Goal: Task Accomplishment & Management: Manage account settings

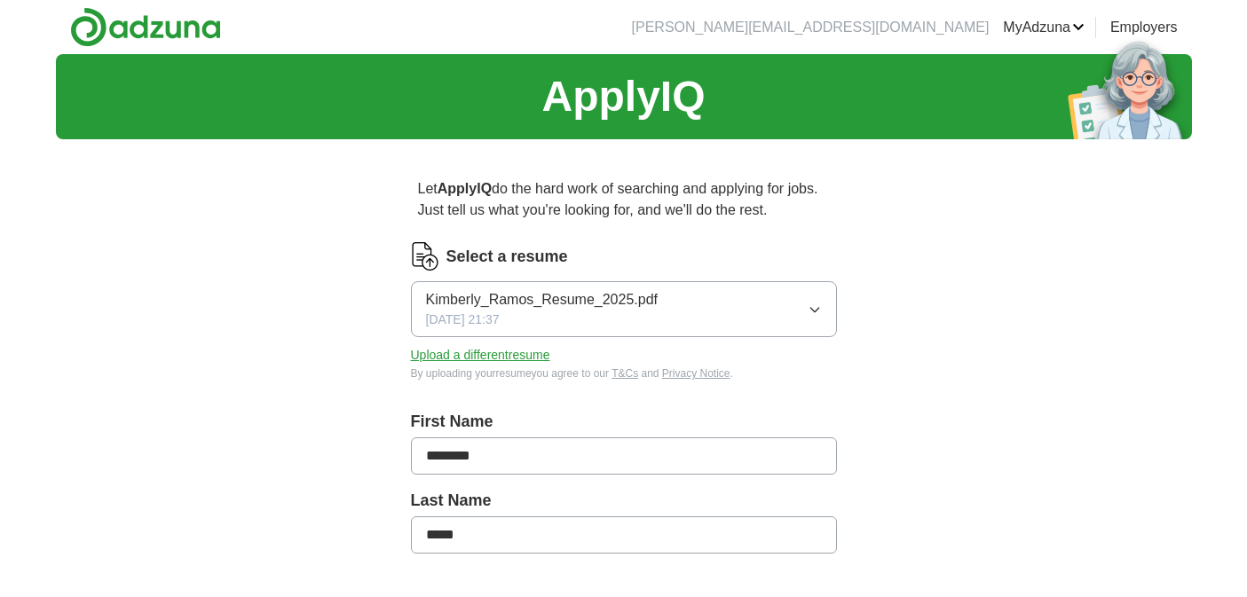
click at [0, 0] on link "ApplyIQ" at bounding box center [0, 0] width 0 height 0
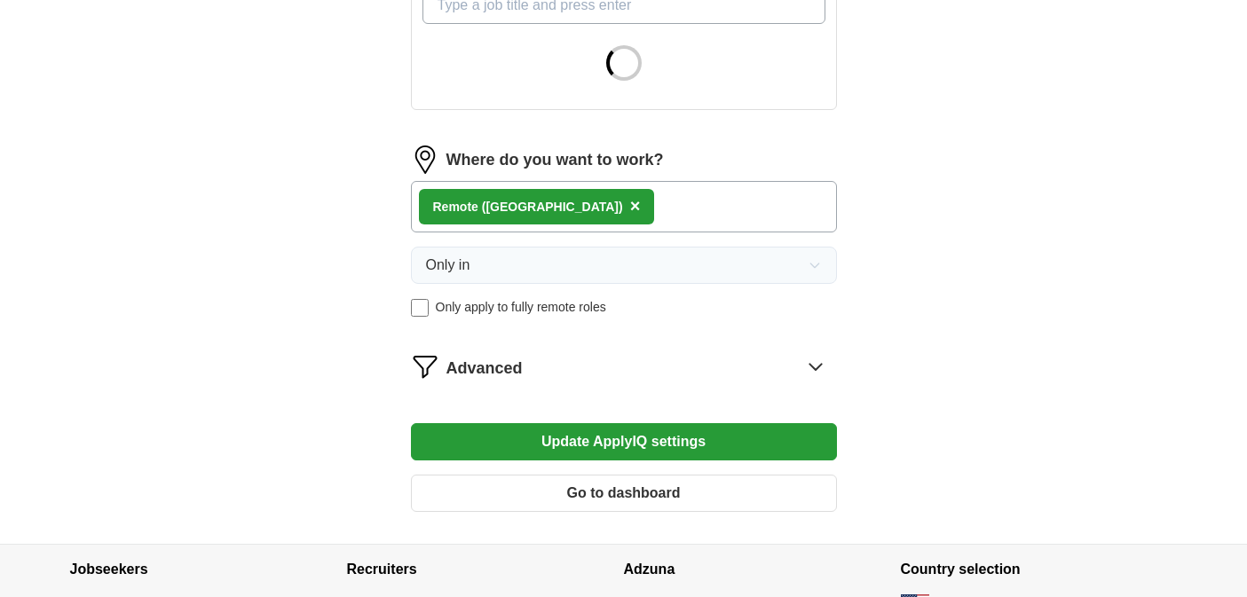
scroll to position [755, 0]
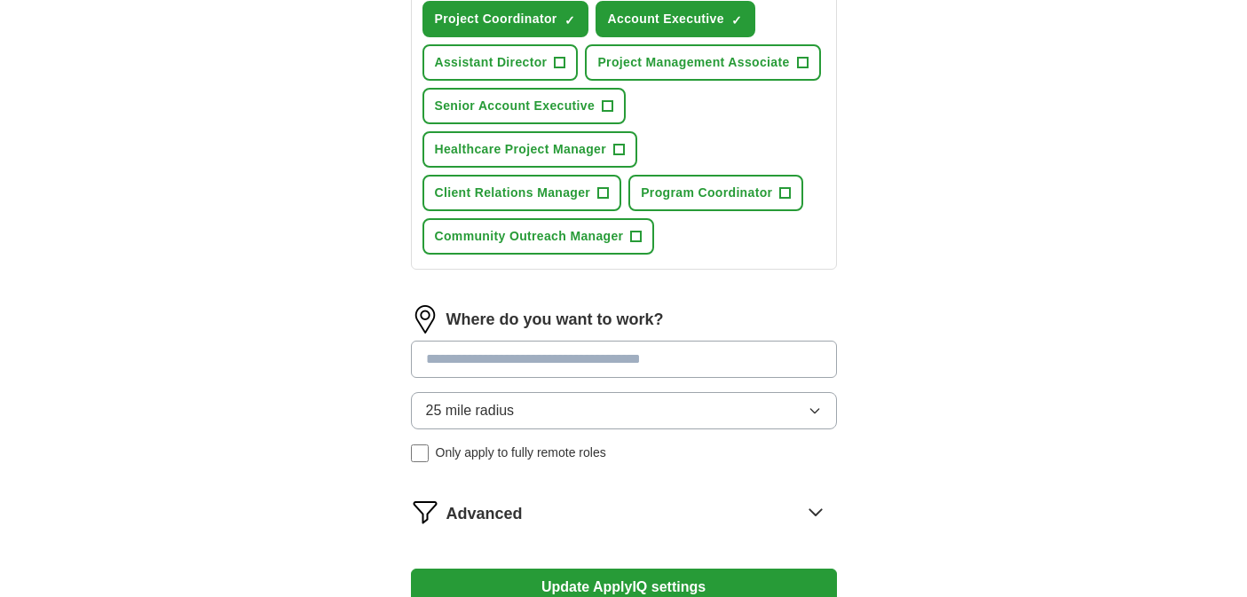
click at [605, 129] on div "Program Manager ✓ × Project Manager ✓ × Project Coordinator ✓ × Account Executi…" at bounding box center [624, 84] width 410 height 356
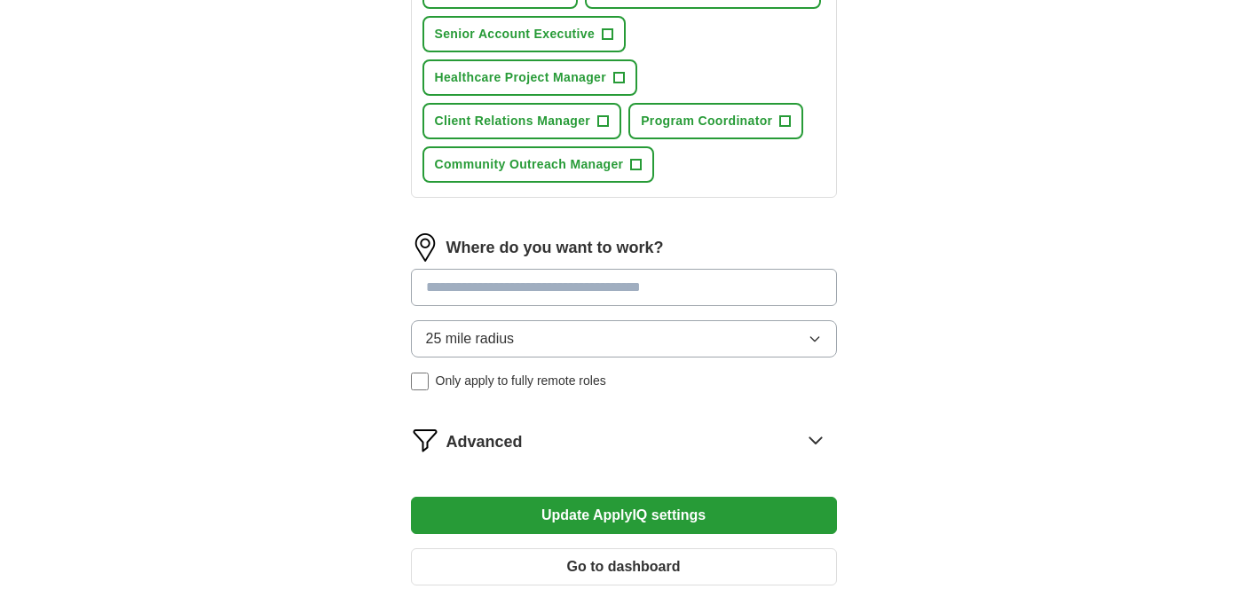
scroll to position [828, 0]
click at [573, 280] on input at bounding box center [624, 286] width 426 height 37
type input "***"
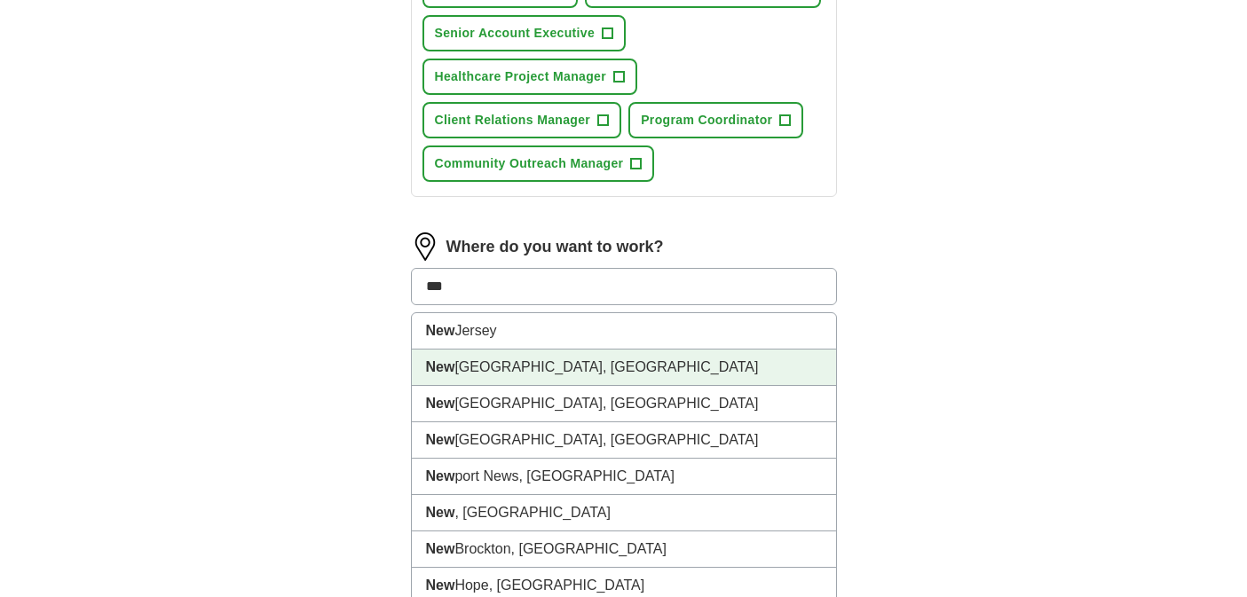
click at [632, 367] on li "[GEOGRAPHIC_DATA], [GEOGRAPHIC_DATA]" at bounding box center [624, 368] width 424 height 36
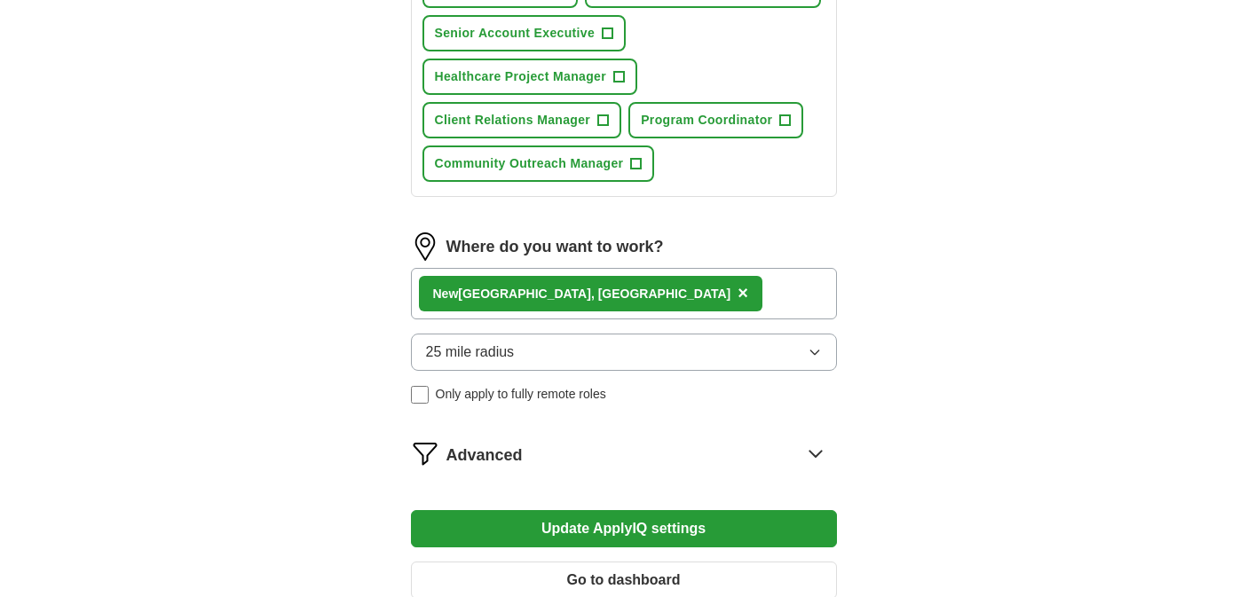
click at [718, 276] on div "[GEOGRAPHIC_DATA], [GEOGRAPHIC_DATA] ×" at bounding box center [624, 293] width 426 height 51
click at [721, 296] on div "[GEOGRAPHIC_DATA], [GEOGRAPHIC_DATA] ×" at bounding box center [624, 293] width 426 height 51
click at [681, 301] on div "[GEOGRAPHIC_DATA], [GEOGRAPHIC_DATA] ×" at bounding box center [624, 293] width 426 height 51
click at [668, 354] on button "25 mile radius" at bounding box center [624, 352] width 426 height 37
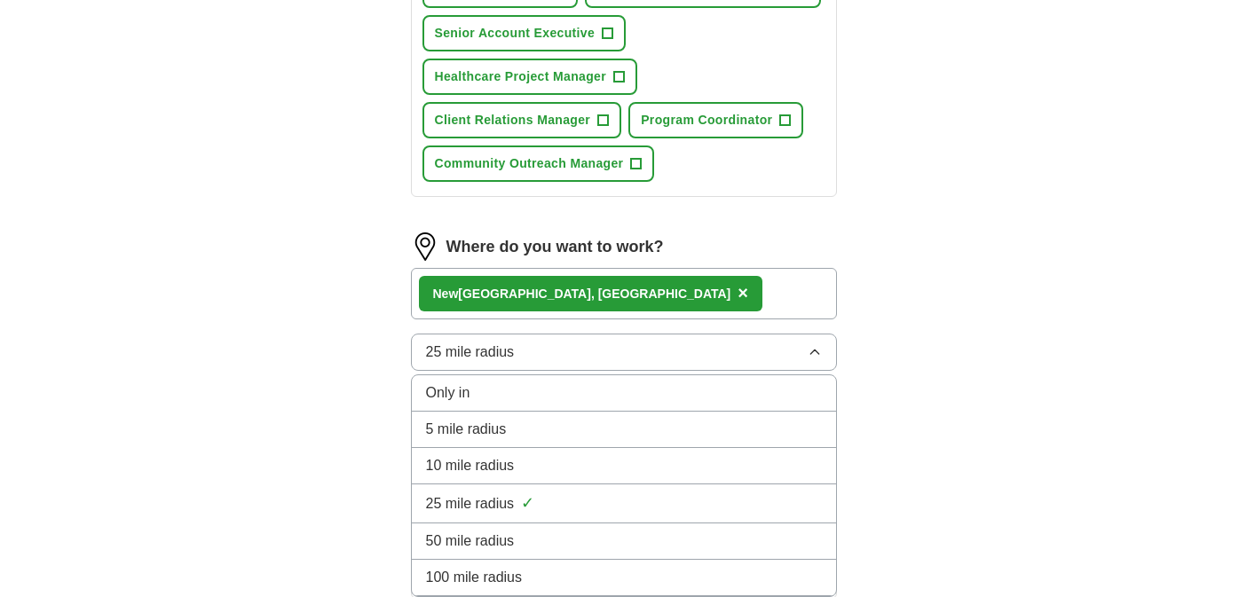
click at [668, 354] on button "25 mile radius" at bounding box center [624, 352] width 426 height 37
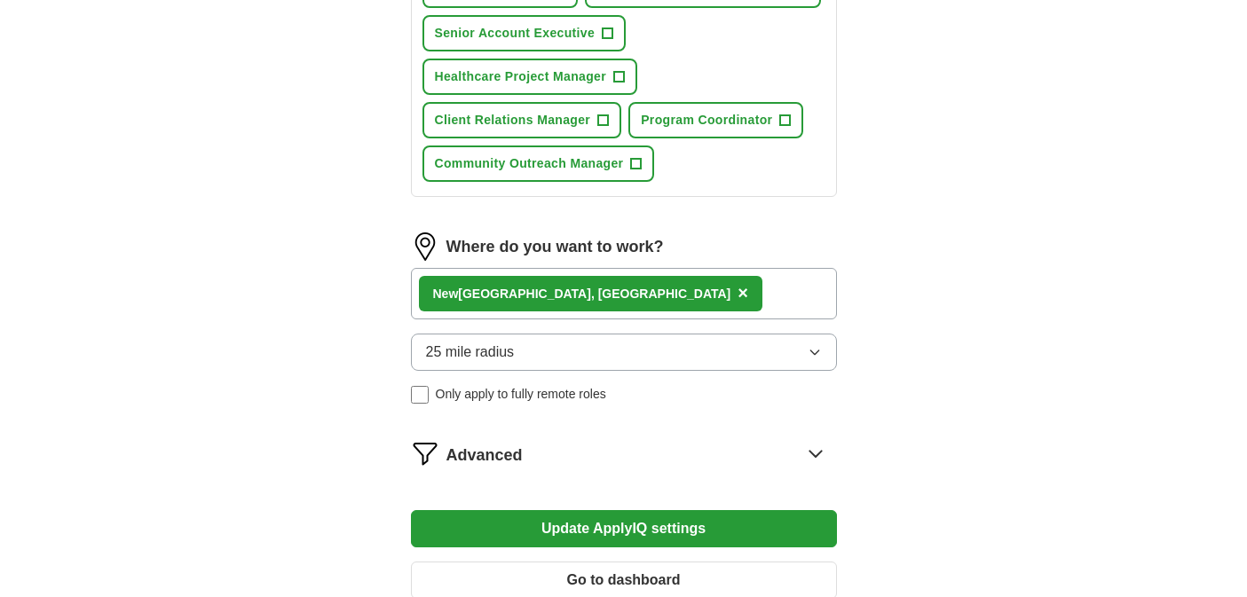
click at [660, 301] on div "[GEOGRAPHIC_DATA], [GEOGRAPHIC_DATA] ×" at bounding box center [624, 293] width 426 height 51
click at [569, 265] on div "Where do you want to work? [GEOGRAPHIC_DATA], [GEOGRAPHIC_DATA] × 25 mile radiu…" at bounding box center [624, 324] width 426 height 185
click at [737, 296] on span "×" at bounding box center [742, 293] width 11 height 20
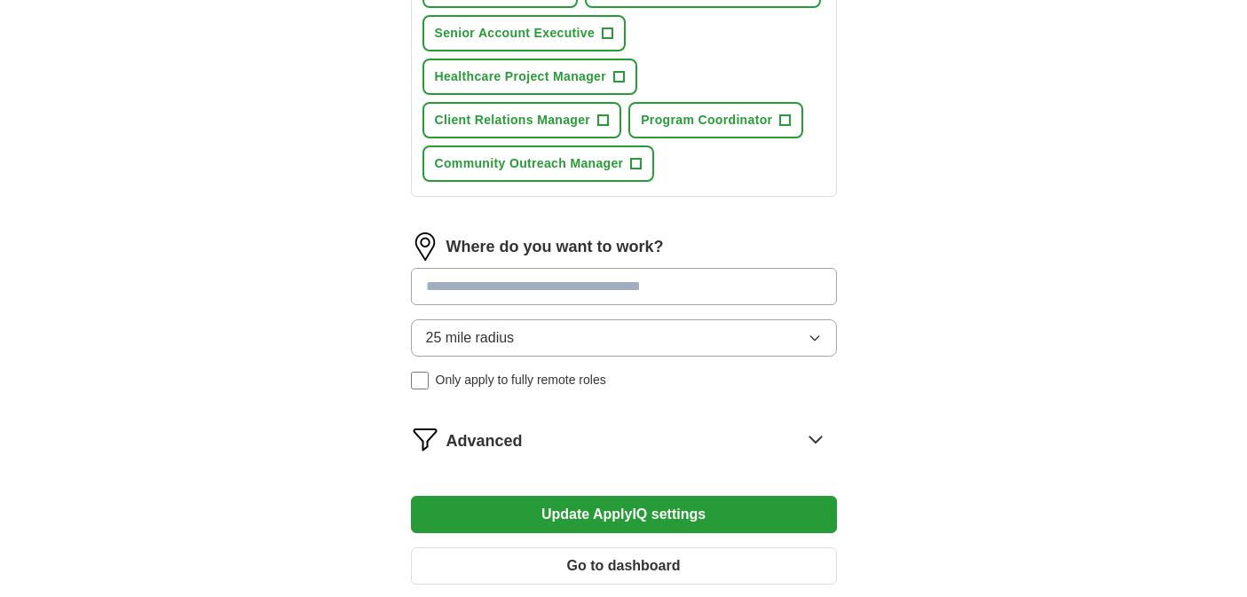
click at [553, 287] on input at bounding box center [624, 286] width 426 height 37
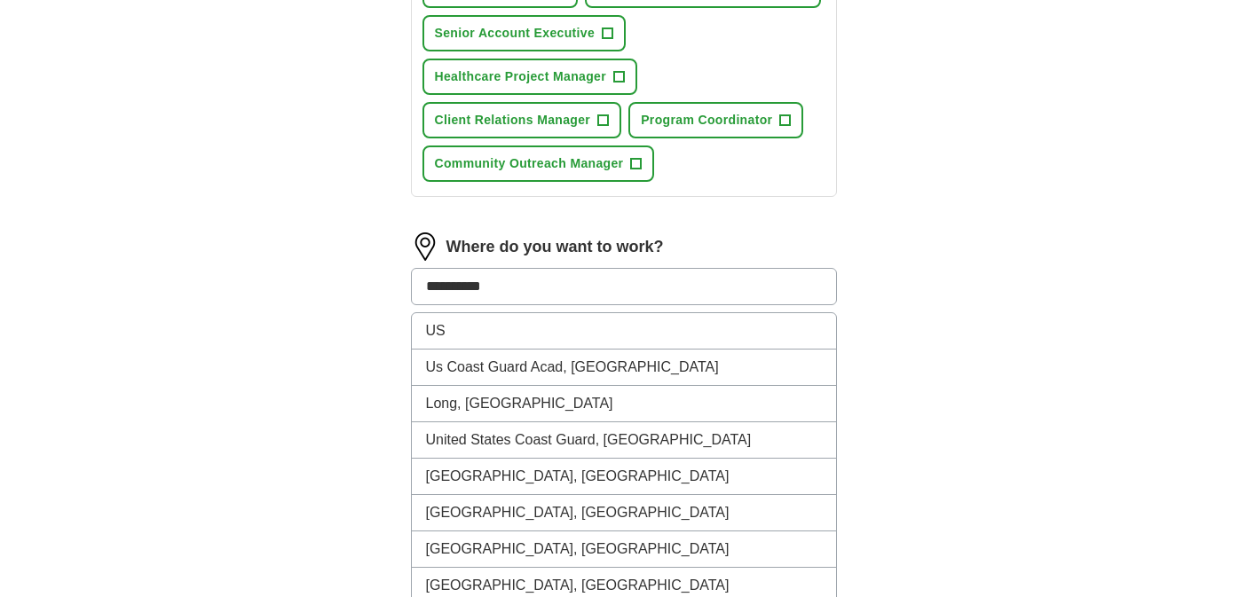
type input "**********"
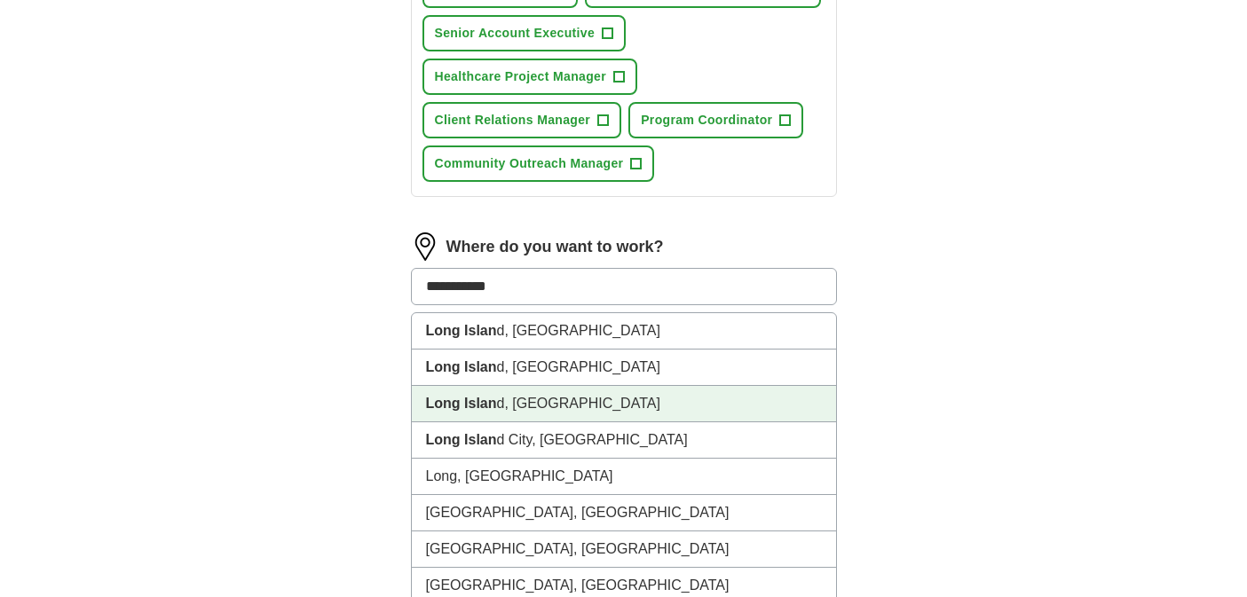
click at [649, 391] on li "[GEOGRAPHIC_DATA], [GEOGRAPHIC_DATA]" at bounding box center [624, 404] width 424 height 36
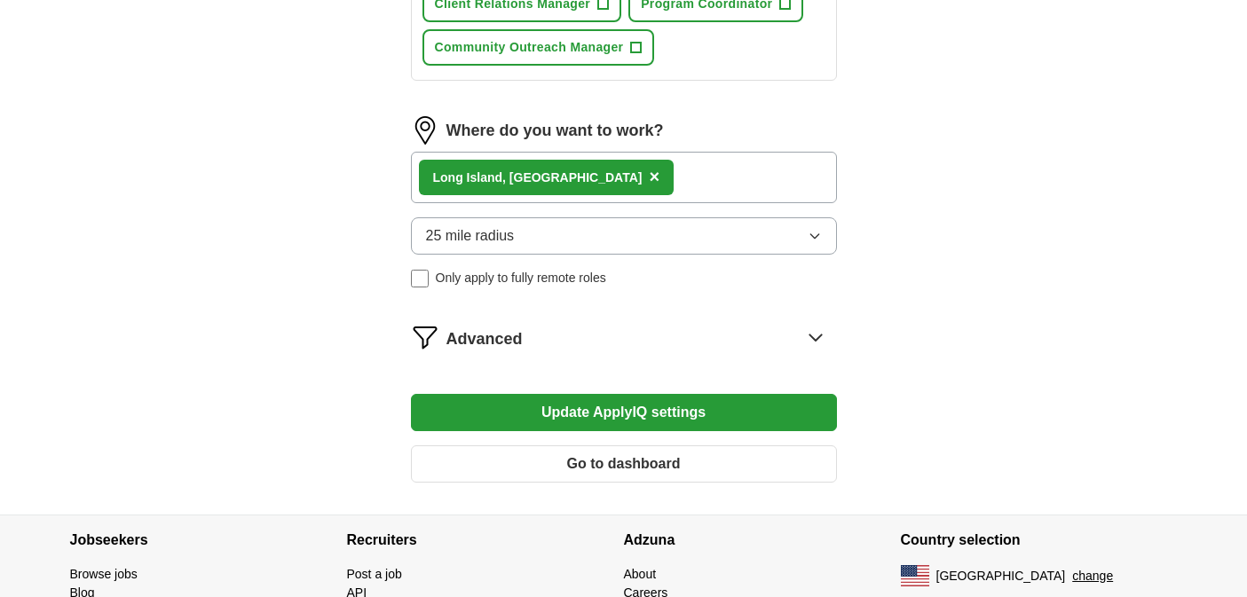
scroll to position [948, 0]
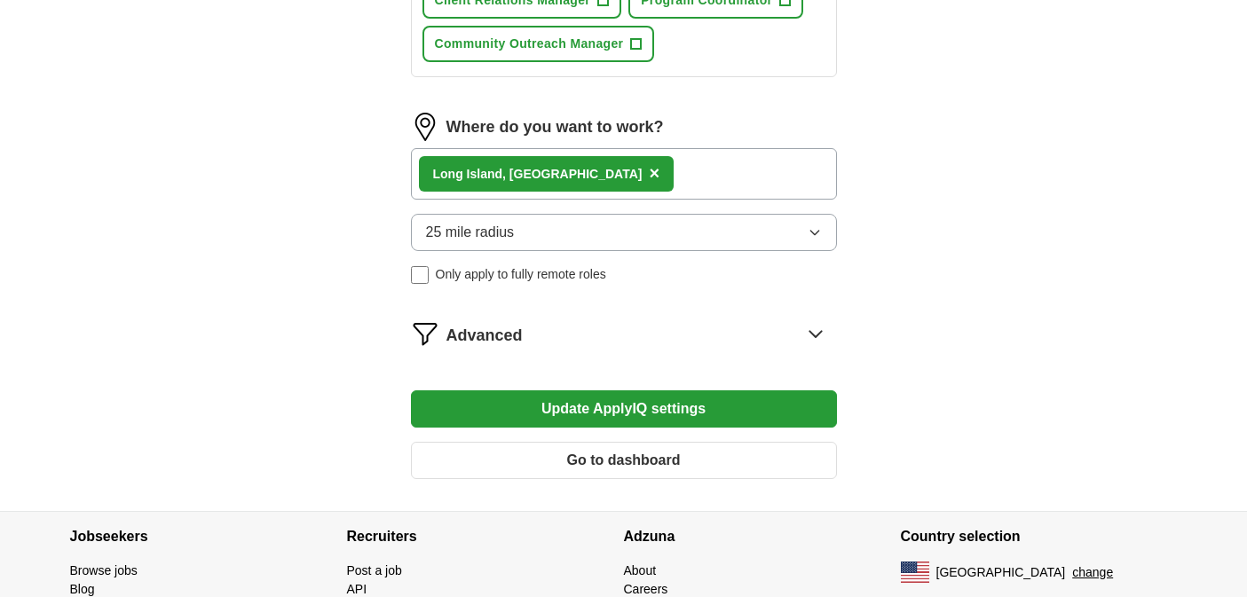
click at [602, 417] on button "Update ApplyIQ settings" at bounding box center [624, 408] width 426 height 37
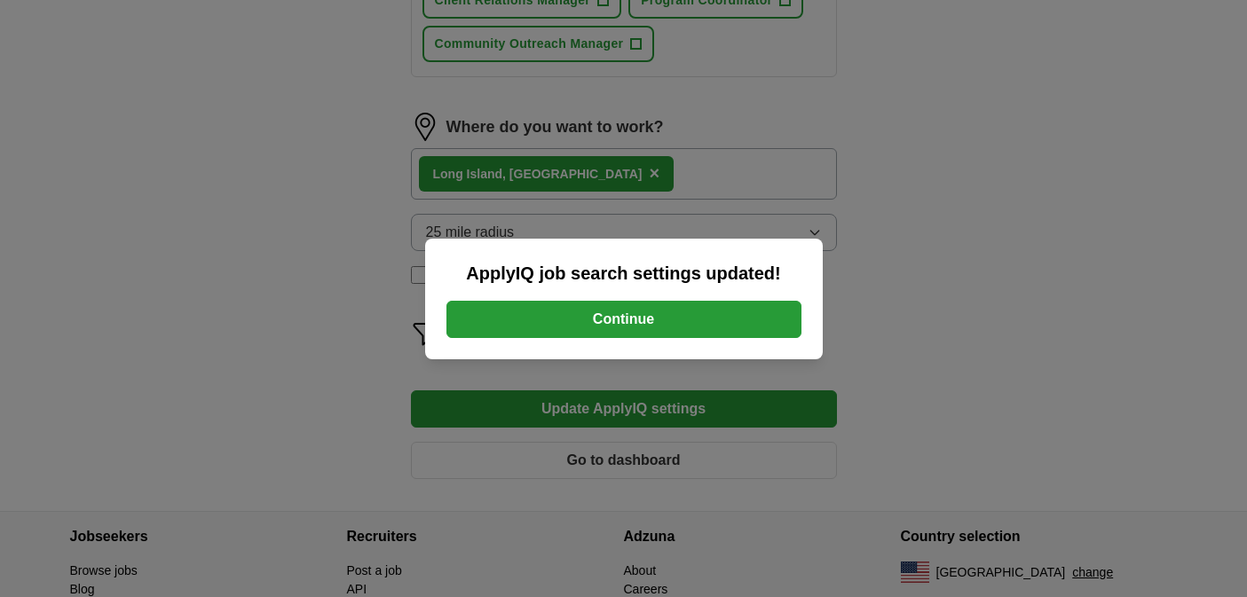
click at [664, 325] on button "Continue" at bounding box center [623, 319] width 355 height 37
